Goal: Information Seeking & Learning: Learn about a topic

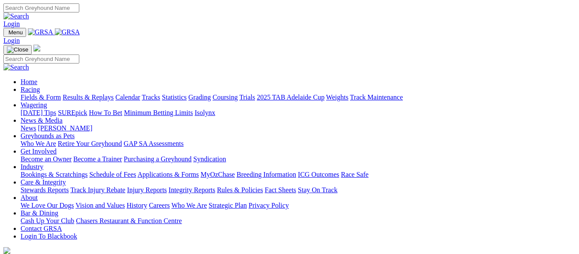
scroll to position [280, 0]
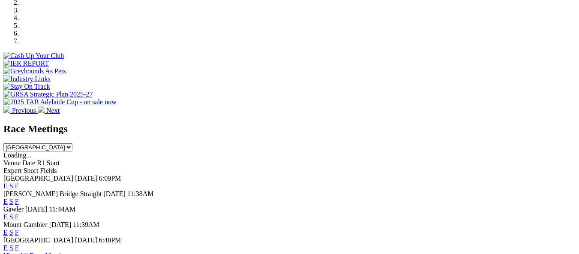
click at [19, 198] on link "F" at bounding box center [17, 201] width 4 height 7
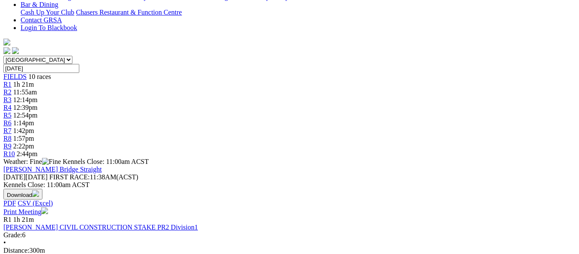
scroll to position [189, 0]
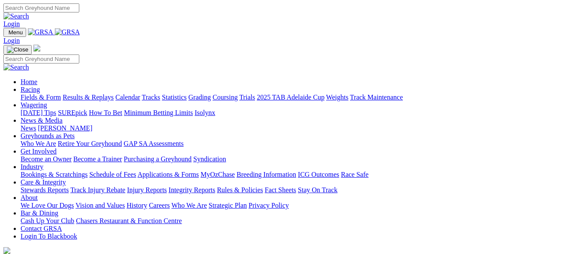
scroll to position [280, 0]
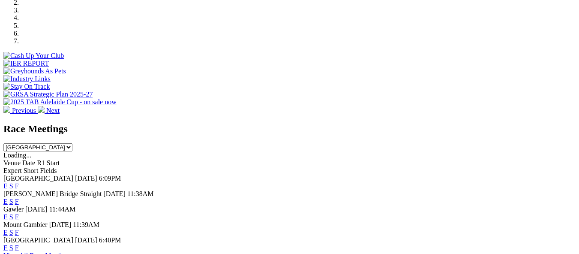
click at [19, 182] on link "F" at bounding box center [17, 185] width 4 height 7
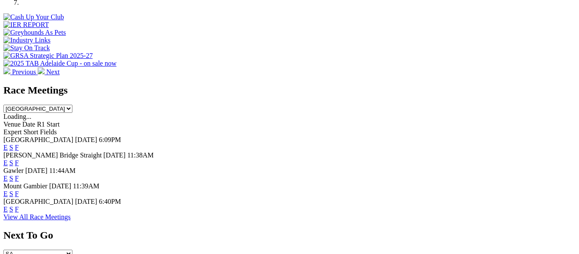
scroll to position [288, 0]
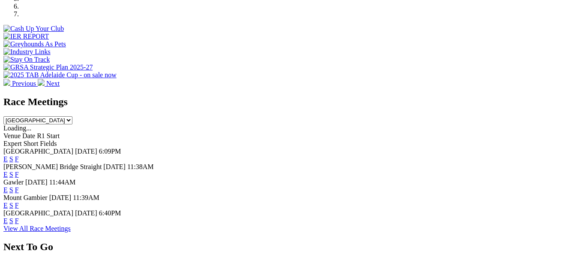
scroll to position [307, 0]
click at [19, 217] on link "F" at bounding box center [17, 220] width 4 height 7
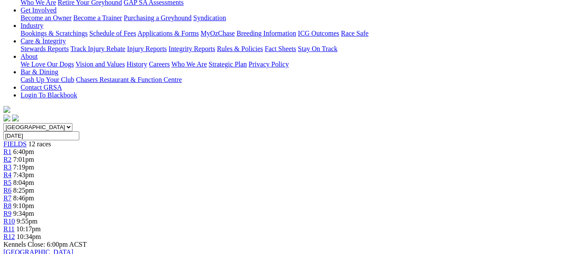
scroll to position [154, 0]
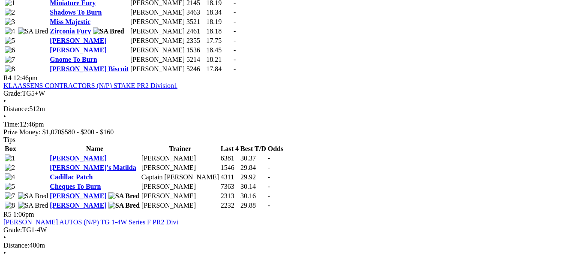
scroll to position [737, 0]
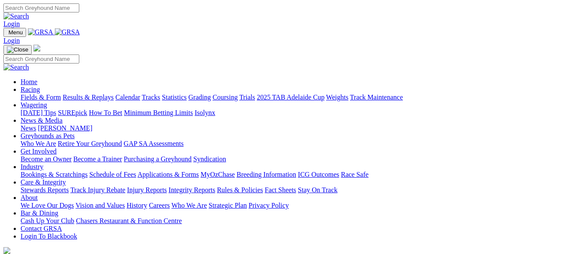
scroll to position [307, 0]
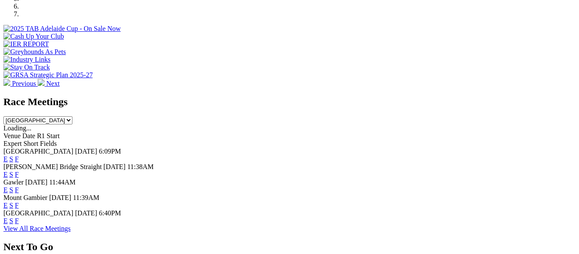
click at [19, 186] on link "F" at bounding box center [17, 189] width 4 height 7
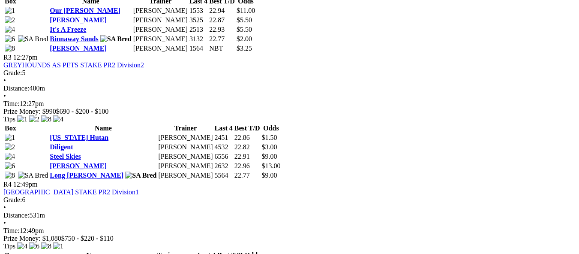
scroll to position [720, 0]
